Goal: Navigation & Orientation: Find specific page/section

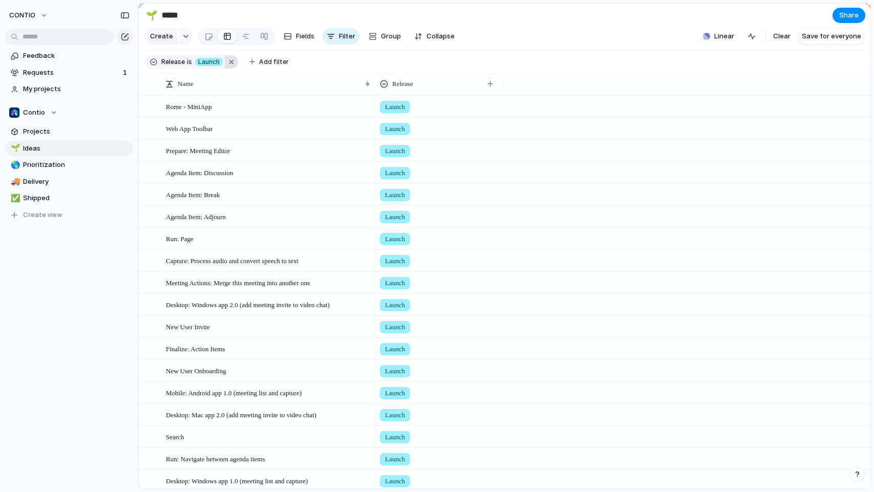
click at [232, 61] on button "button" at bounding box center [231, 61] width 13 height 13
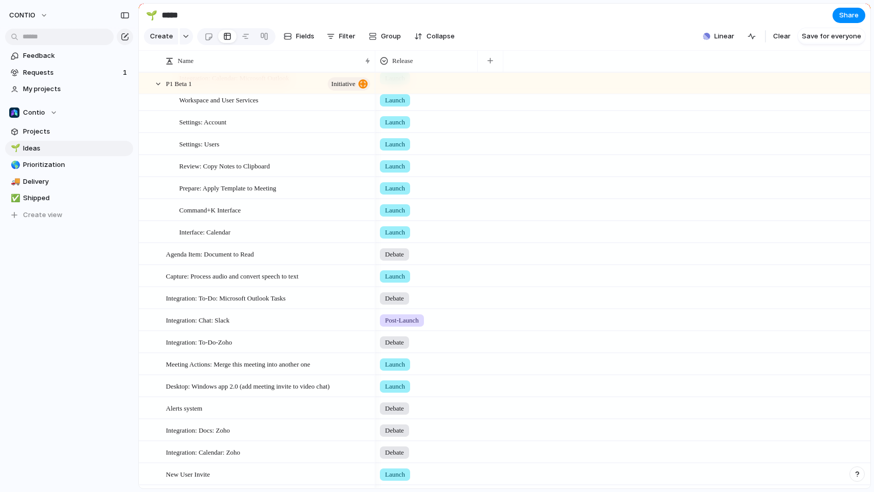
scroll to position [446, 0]
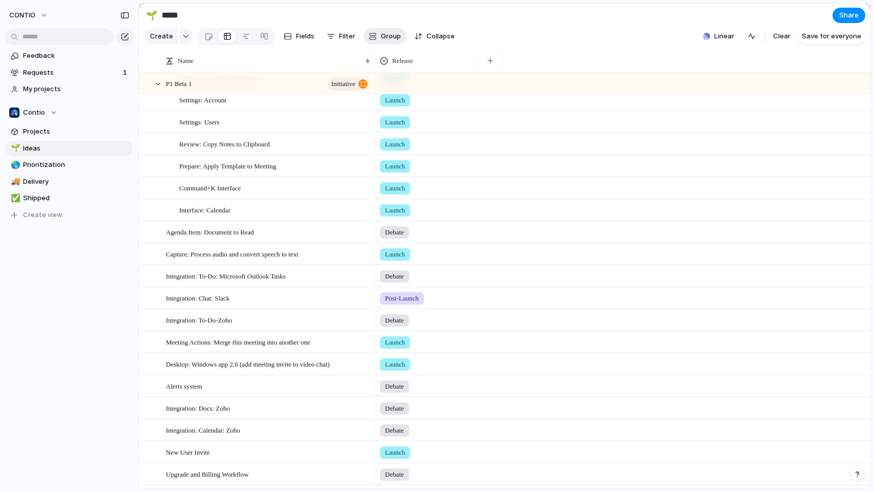
click at [381, 36] on span "Group" at bounding box center [391, 36] width 20 height 10
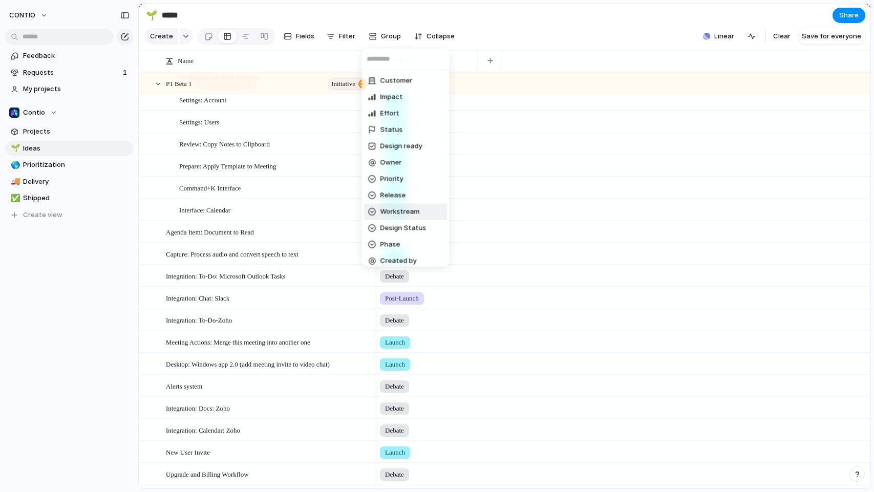
click at [395, 208] on span "Workstream" at bounding box center [400, 212] width 39 height 10
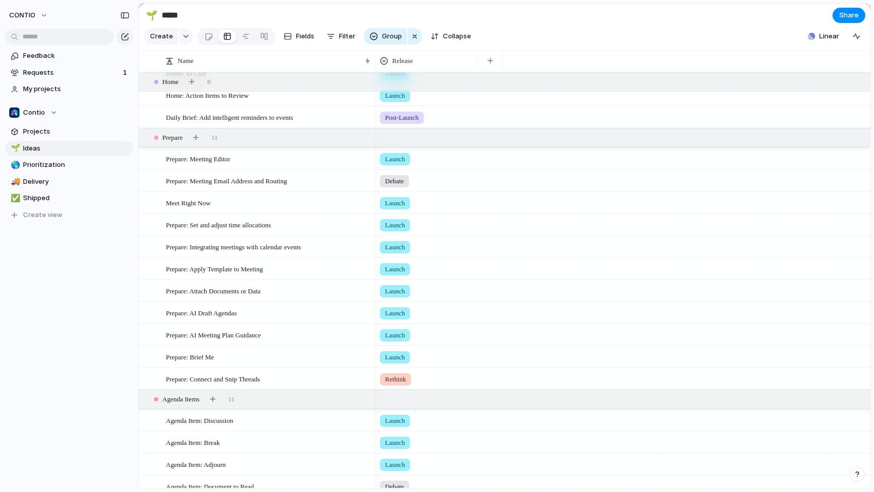
scroll to position [0, 0]
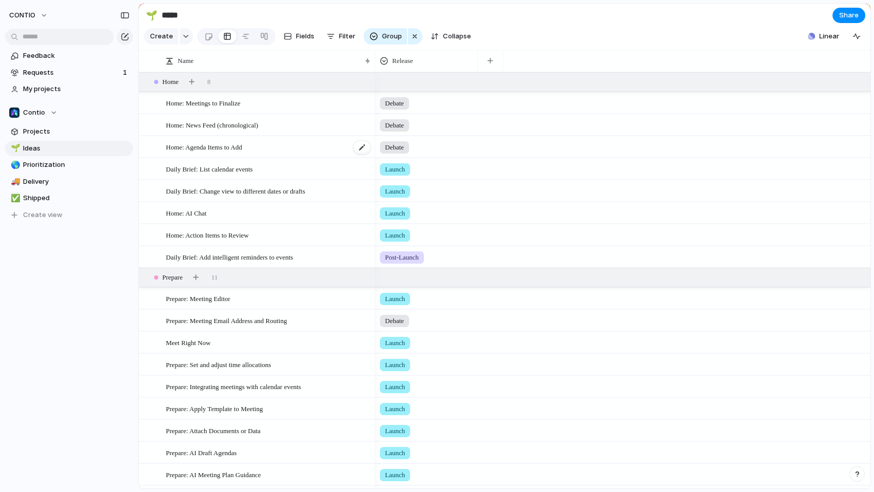
click at [326, 149] on div "Home: Agenda Items to Add" at bounding box center [269, 147] width 206 height 21
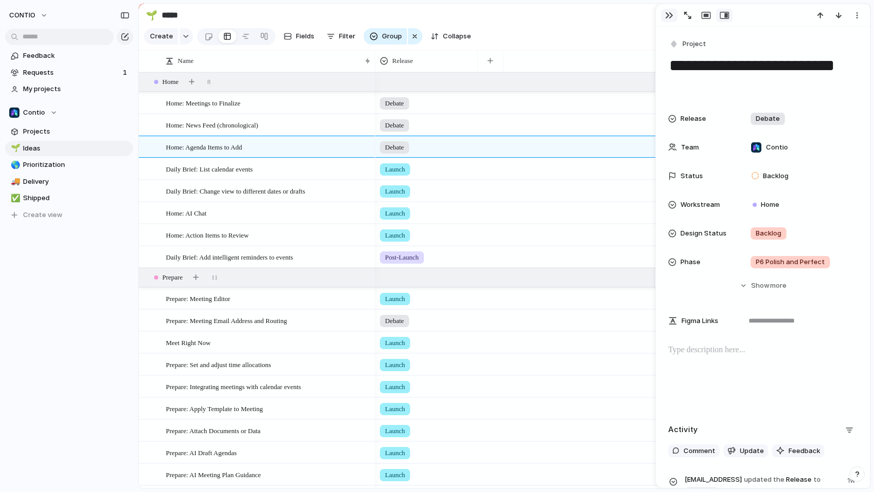
click at [666, 14] on div "button" at bounding box center [669, 15] width 8 height 8
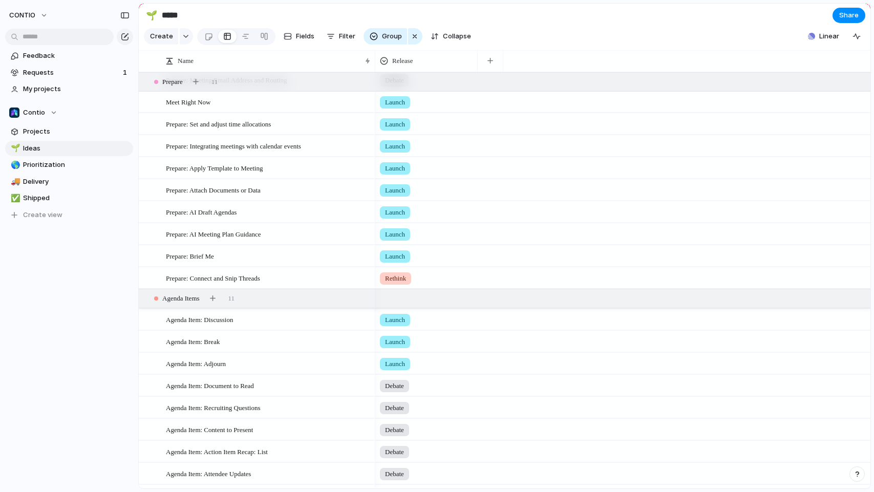
scroll to position [282, 0]
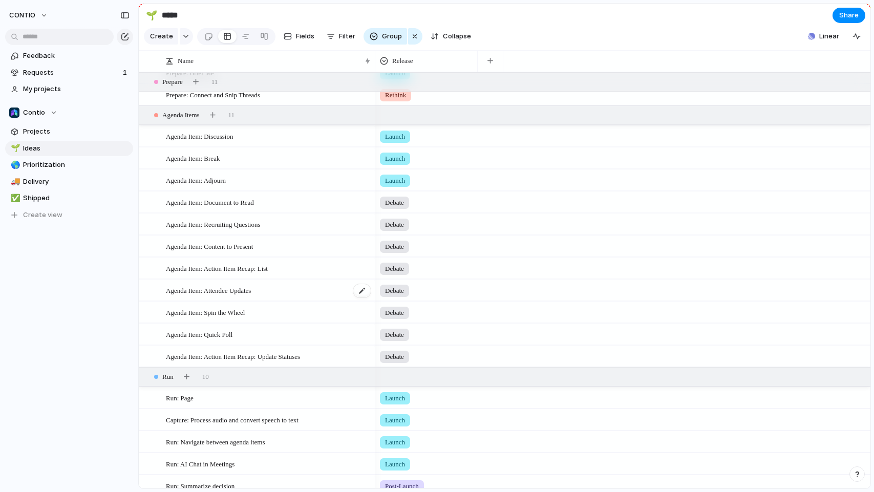
click at [301, 286] on div "Agenda Item: Attendee Updates" at bounding box center [269, 290] width 206 height 21
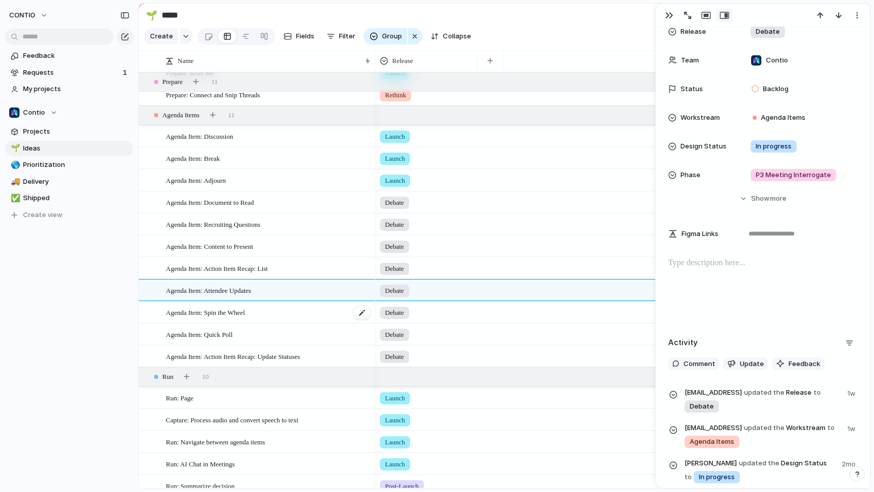
click at [298, 314] on div "Agenda Item: Spin the Wheel" at bounding box center [269, 312] width 206 height 21
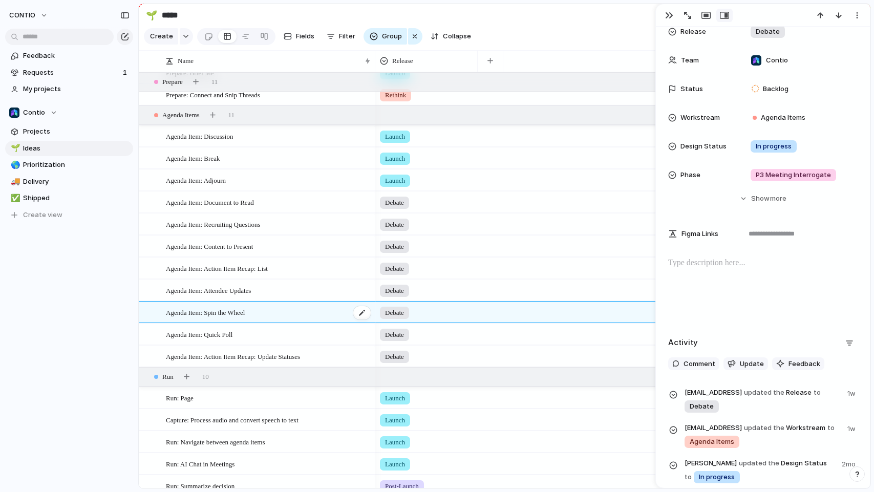
type textarea "**********"
click at [343, 312] on div "Agenda Item: Spin the Wheel" at bounding box center [269, 312] width 206 height 21
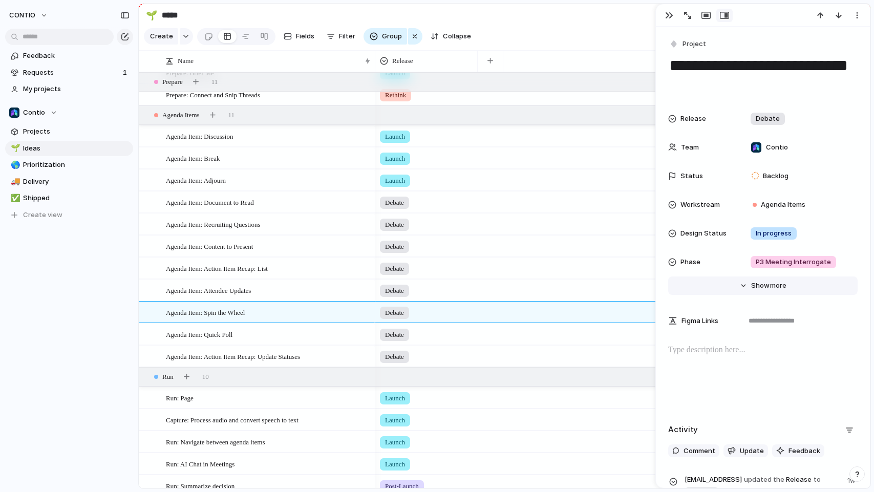
click at [743, 285] on button "Hide Show more" at bounding box center [763, 286] width 190 height 18
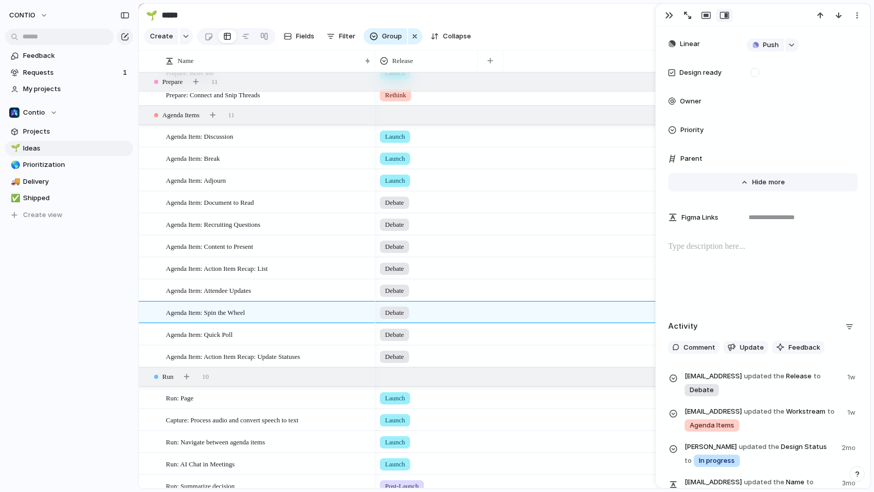
click at [743, 181] on button "Hide Show more" at bounding box center [763, 182] width 190 height 18
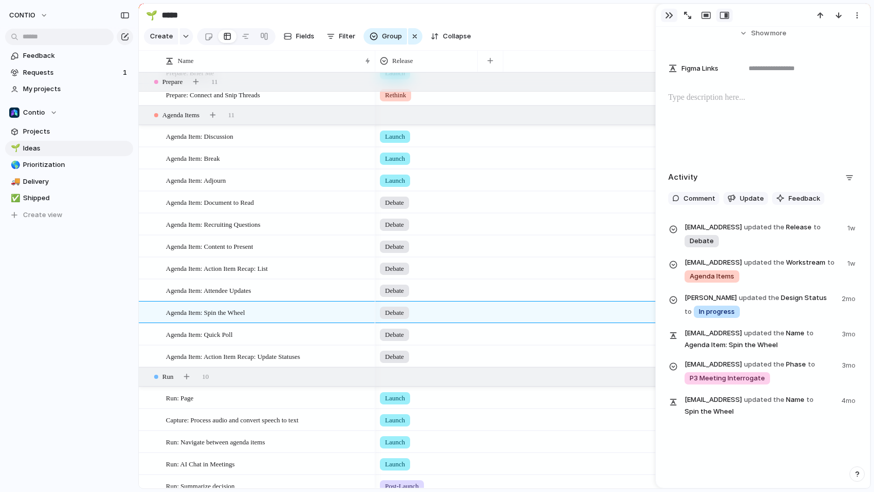
click at [668, 14] on div "button" at bounding box center [669, 15] width 8 height 8
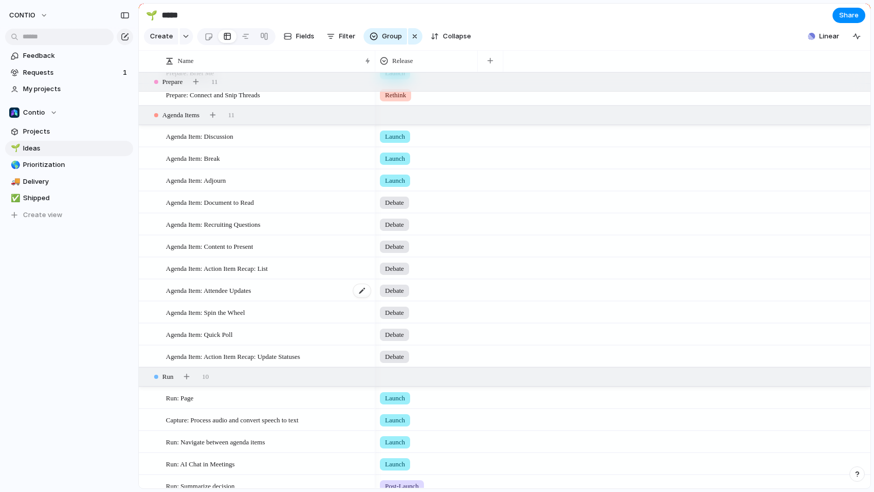
click at [329, 290] on div "Agenda Item: Attendee Updates" at bounding box center [269, 290] width 206 height 21
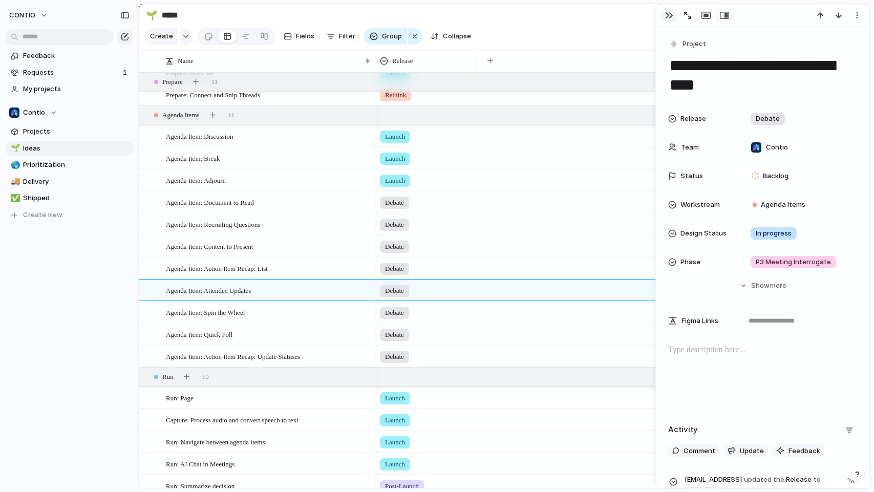
click at [668, 15] on div "button" at bounding box center [669, 15] width 8 height 8
